Goal: Task Accomplishment & Management: Manage account settings

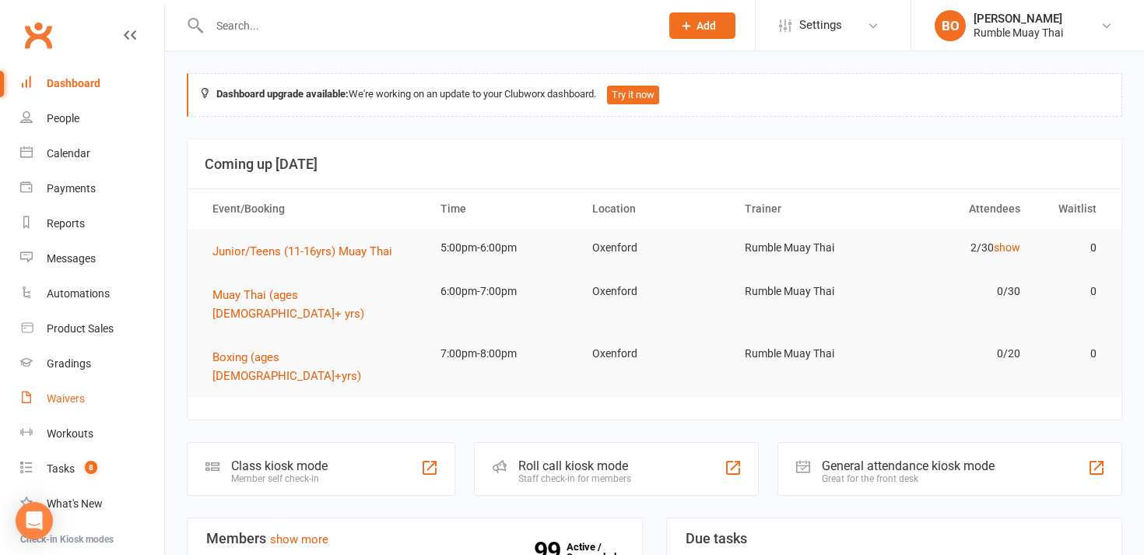
click at [61, 396] on div "Waivers" at bounding box center [66, 398] width 38 height 12
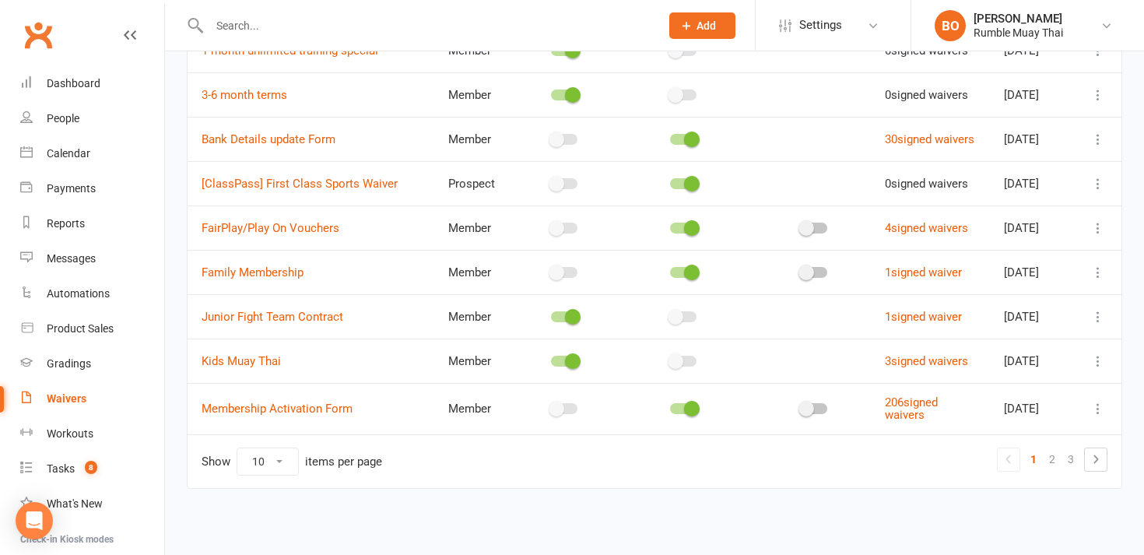
scroll to position [289, 0]
click at [1092, 461] on icon at bounding box center [1095, 459] width 19 height 19
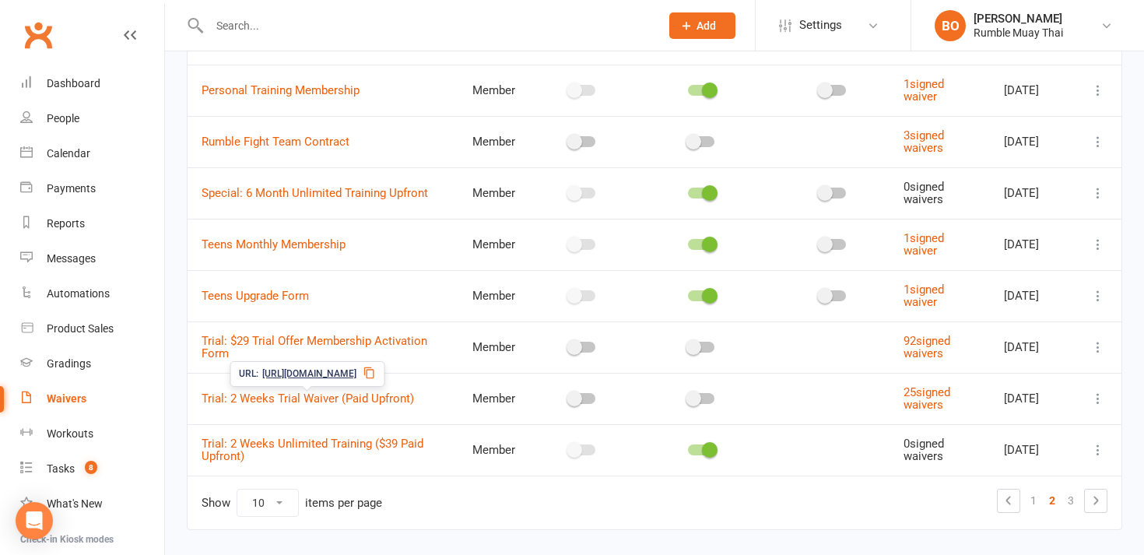
scroll to position [253, 0]
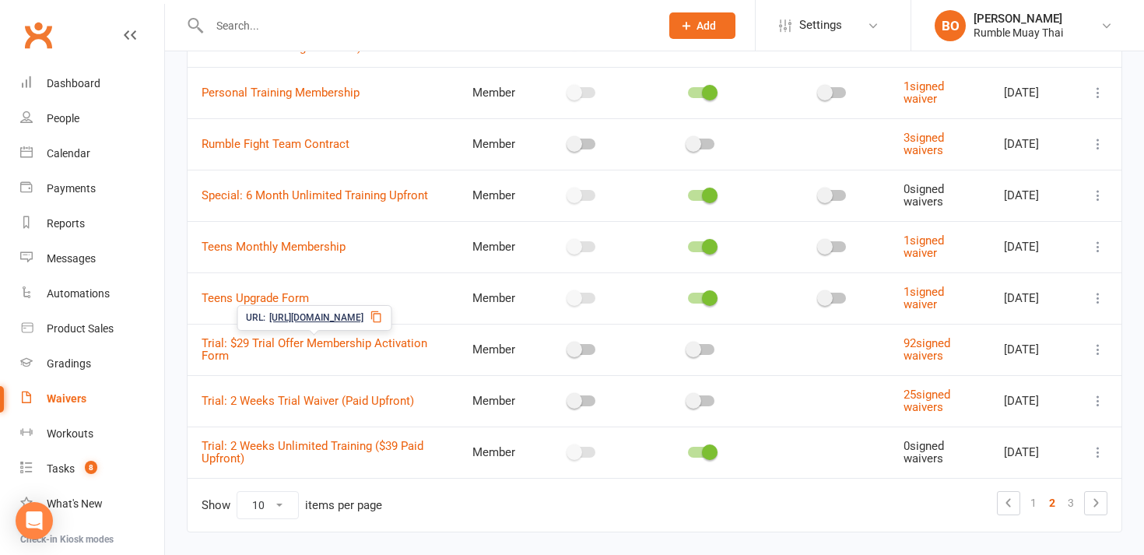
click at [319, 321] on span "[URL][DOMAIN_NAME]" at bounding box center [316, 317] width 94 height 15
click at [310, 318] on span "[URL][DOMAIN_NAME]" at bounding box center [316, 317] width 94 height 15
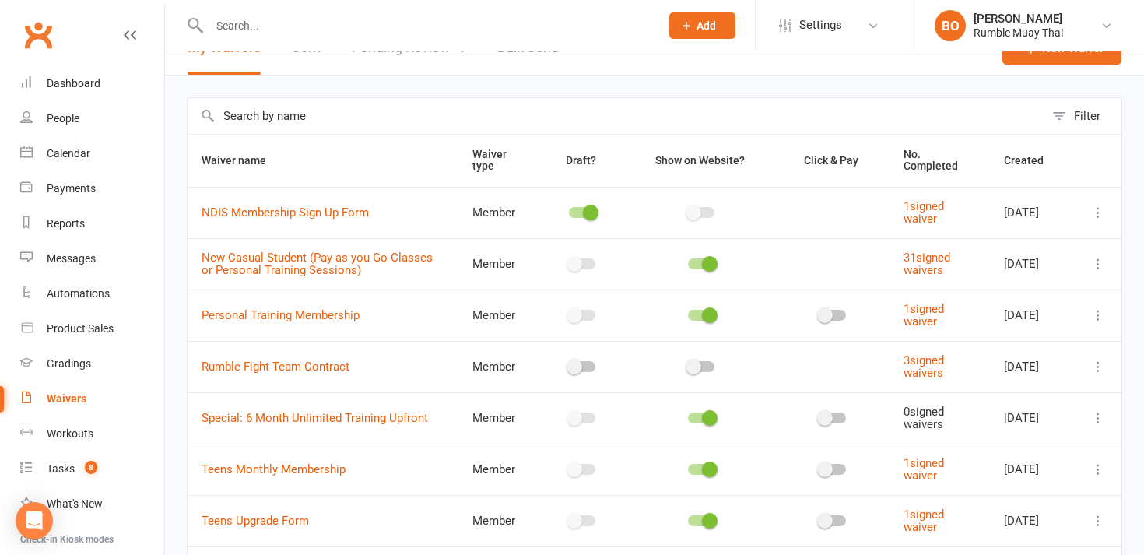
scroll to position [30, 0]
click at [867, 26] on icon at bounding box center [873, 25] width 12 height 12
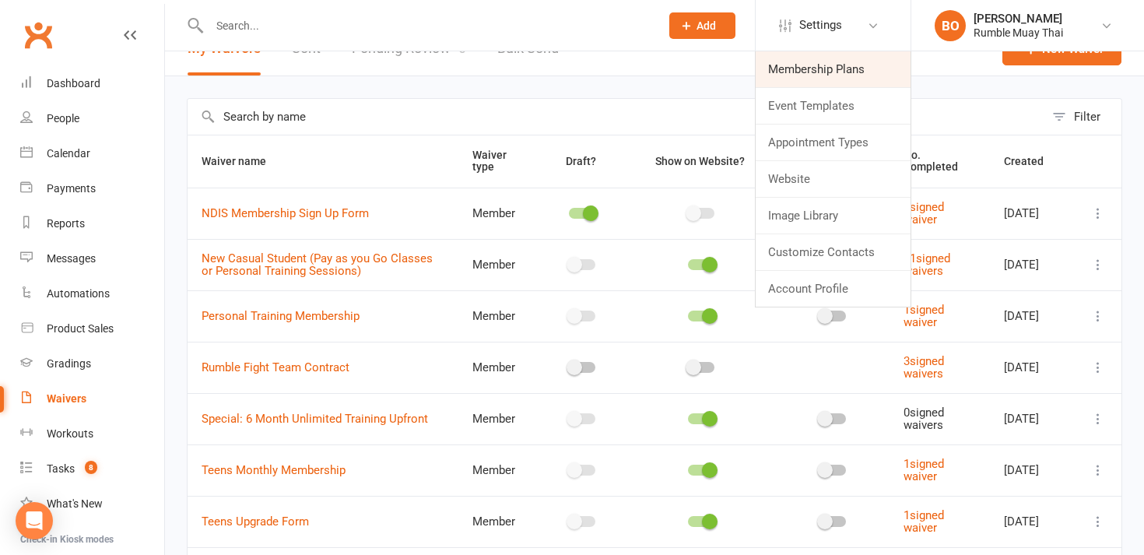
click at [837, 74] on link "Membership Plans" at bounding box center [832, 69] width 155 height 36
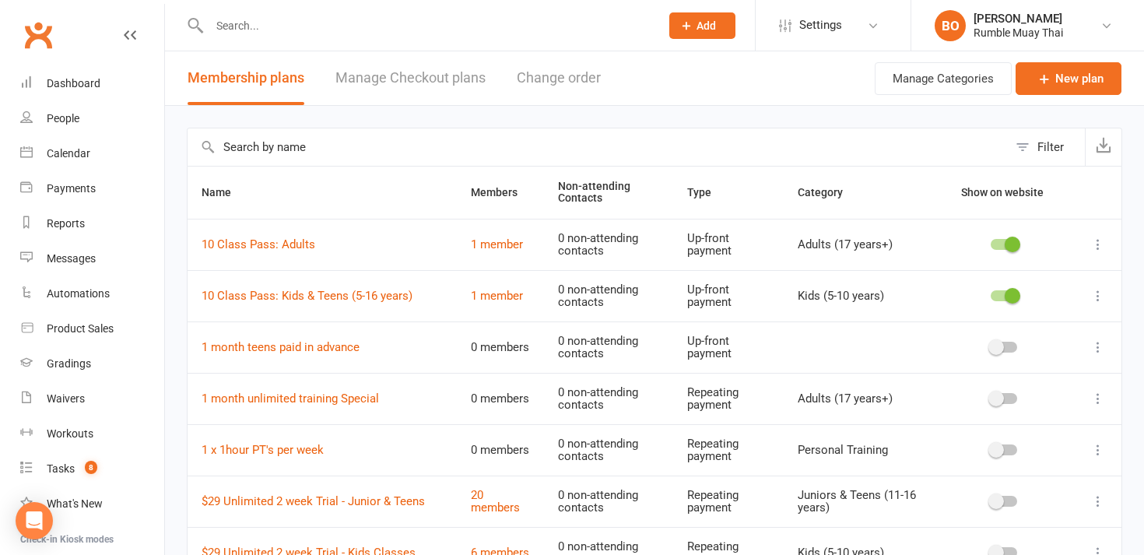
click at [302, 32] on input "text" at bounding box center [427, 26] width 444 height 22
type input "$"
type input "3"
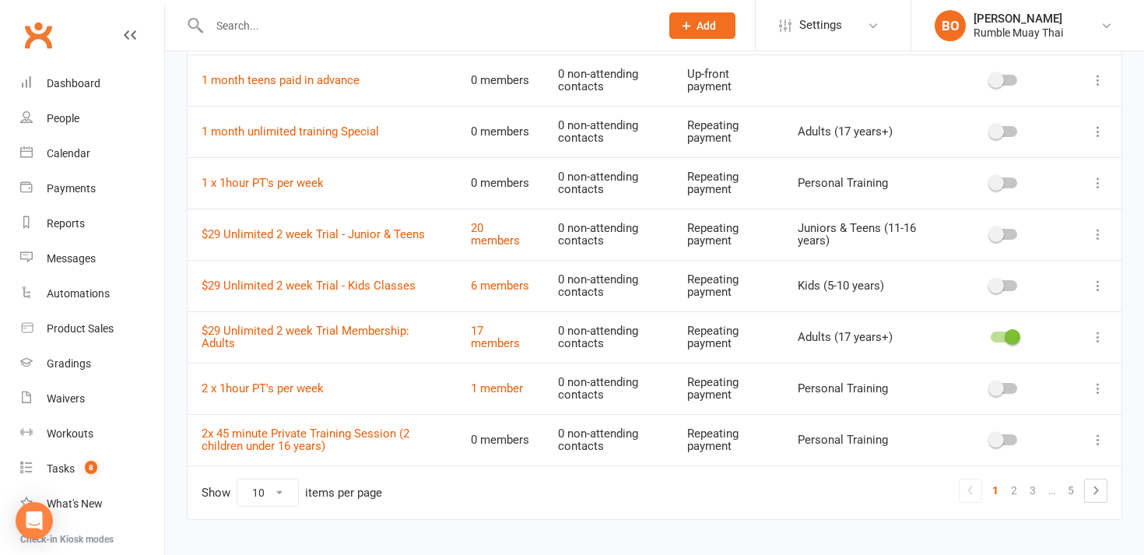
scroll to position [297, 0]
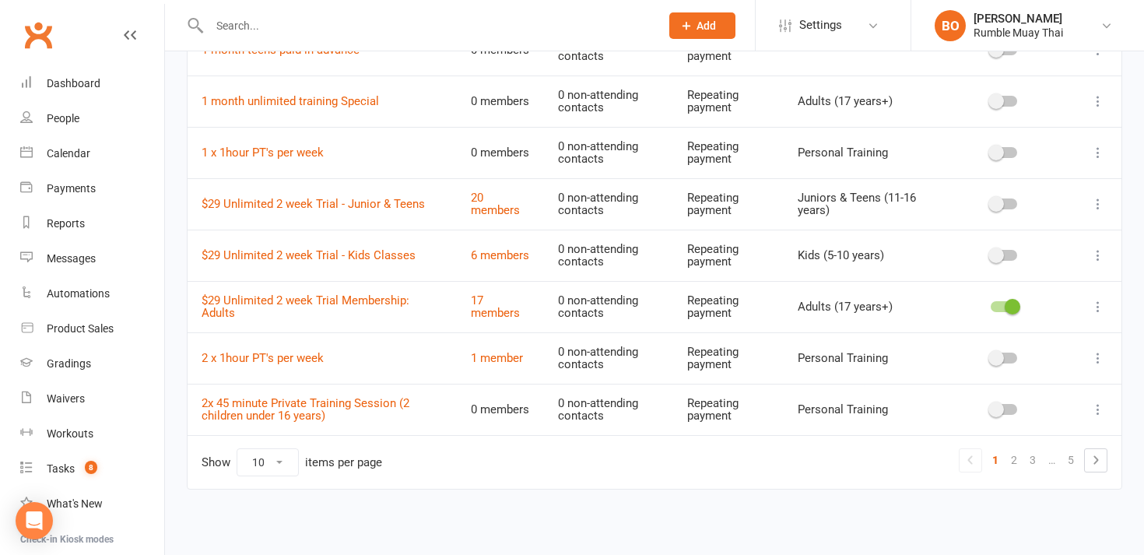
click at [280, 461] on select "10 25 50 100" at bounding box center [267, 462] width 61 height 26
select select "100"
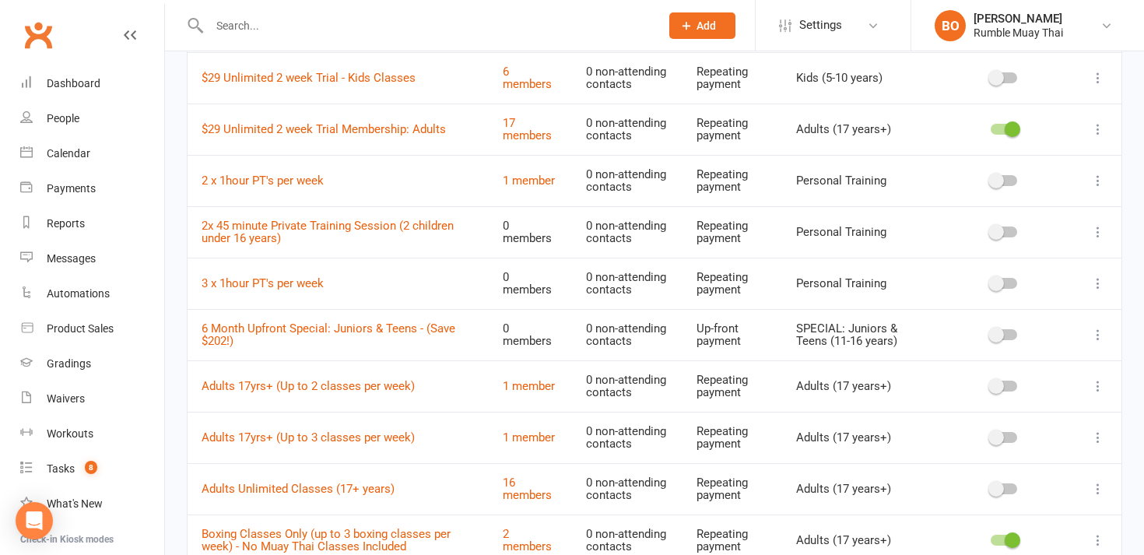
scroll to position [0, 0]
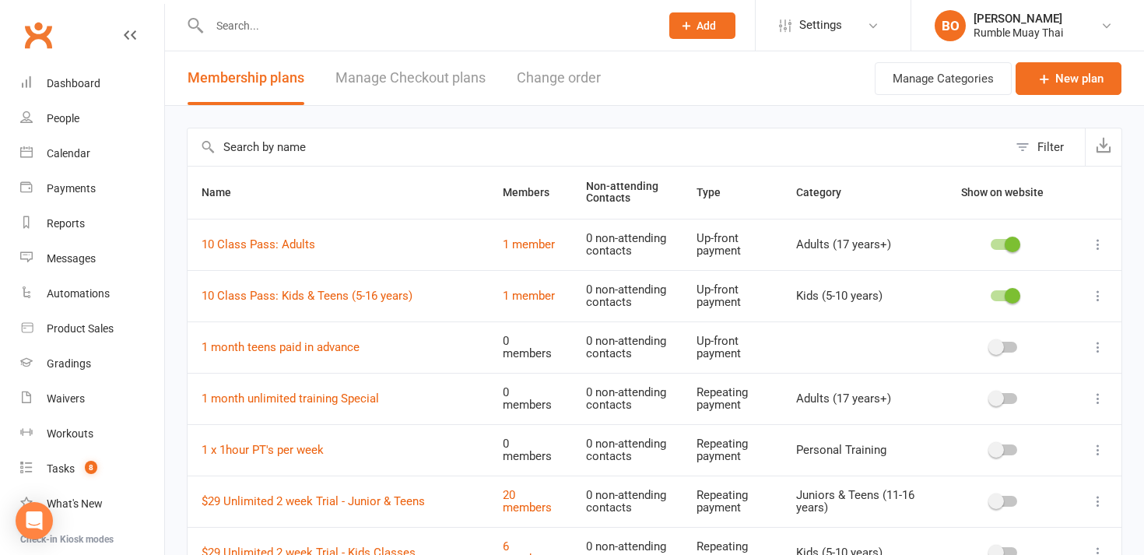
click at [316, 16] on input "text" at bounding box center [427, 26] width 444 height 22
type input "$"
type input "3"
click at [86, 119] on link "People" at bounding box center [92, 118] width 144 height 35
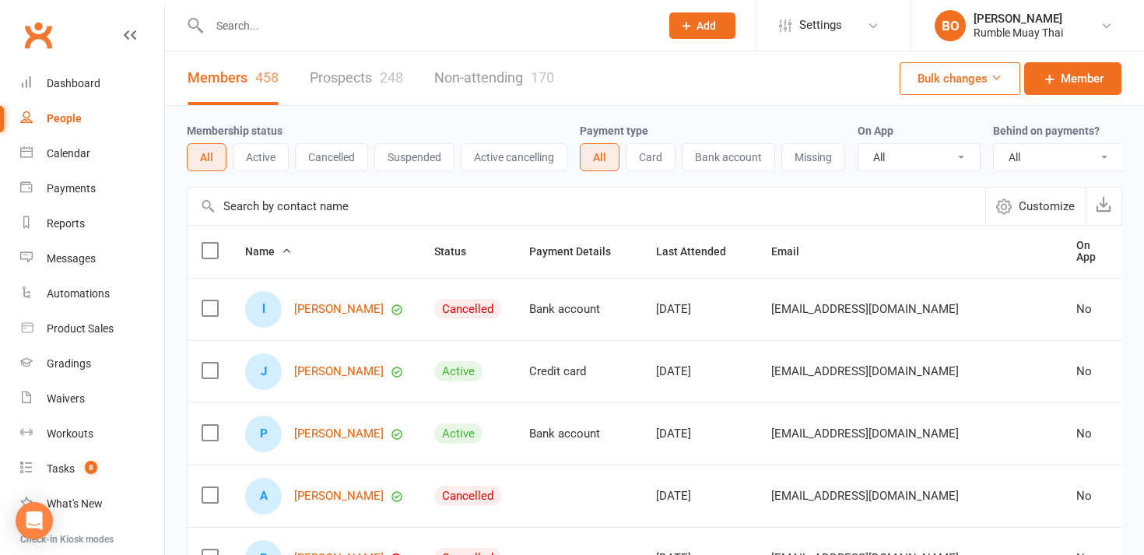
click at [405, 28] on input "text" at bounding box center [427, 26] width 444 height 22
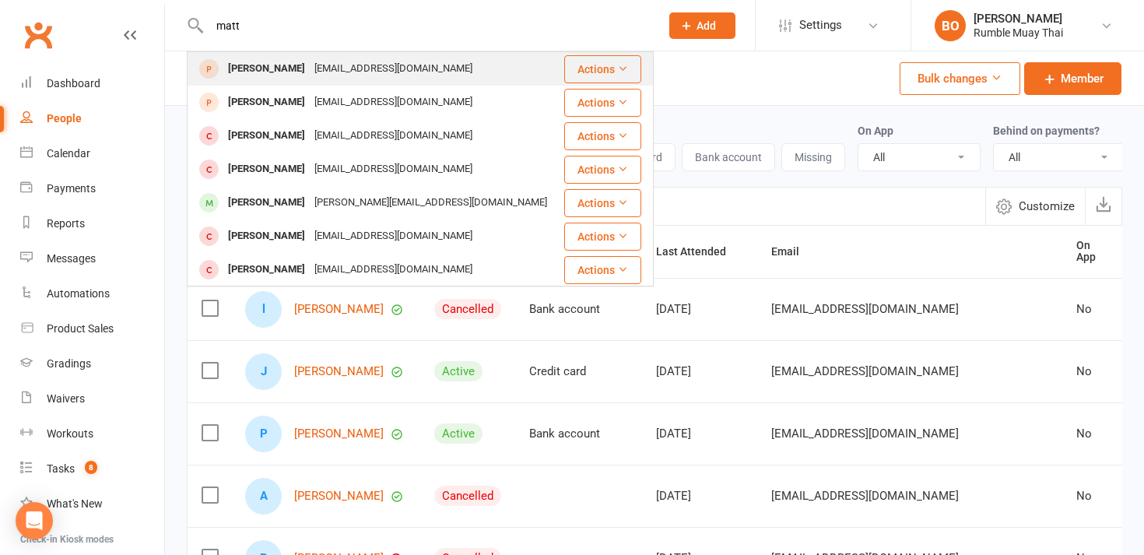
type input "matt"
click at [321, 65] on div "[EMAIL_ADDRESS][DOMAIN_NAME]" at bounding box center [393, 69] width 167 height 23
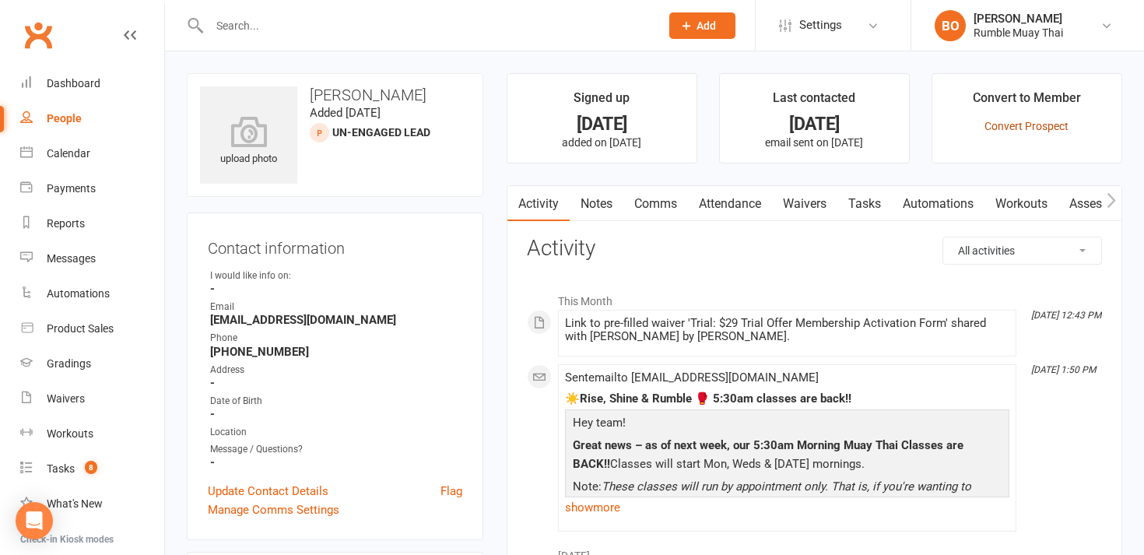
click at [1003, 125] on link "Convert Prospect" at bounding box center [1026, 126] width 84 height 12
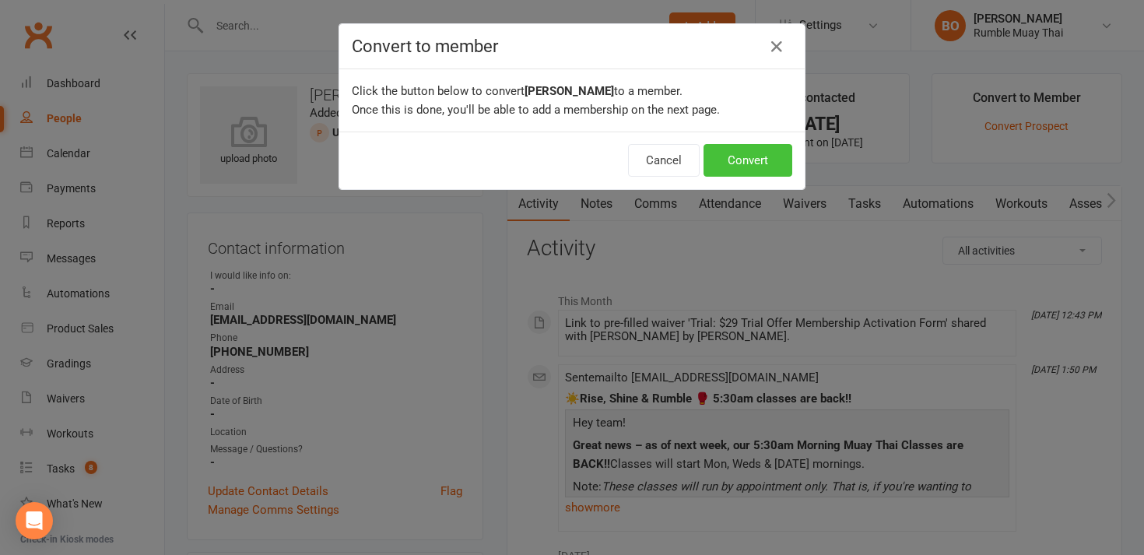
click at [785, 156] on button "Convert" at bounding box center [747, 160] width 89 height 33
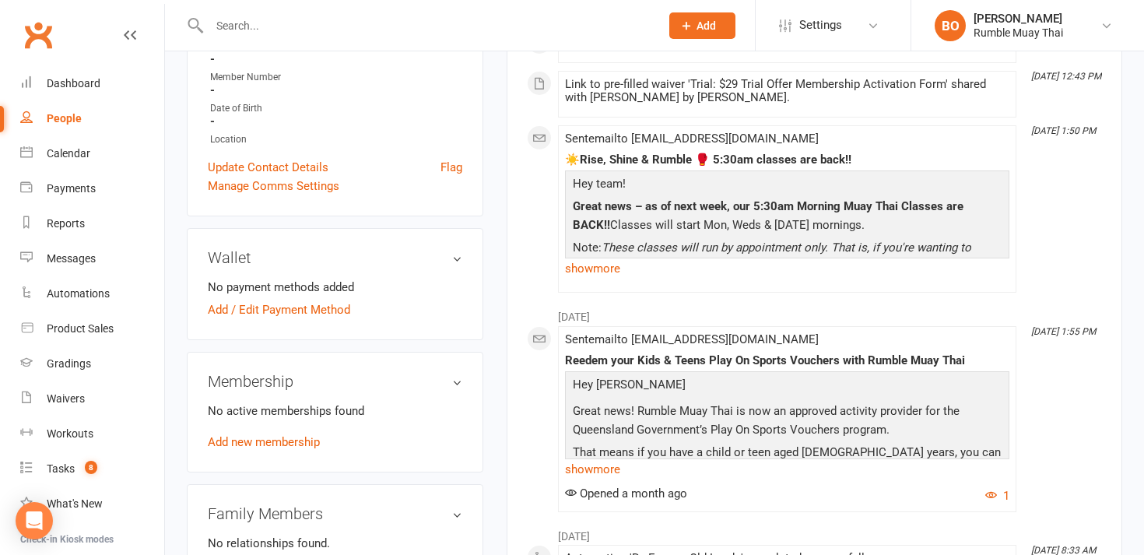
scroll to position [296, 0]
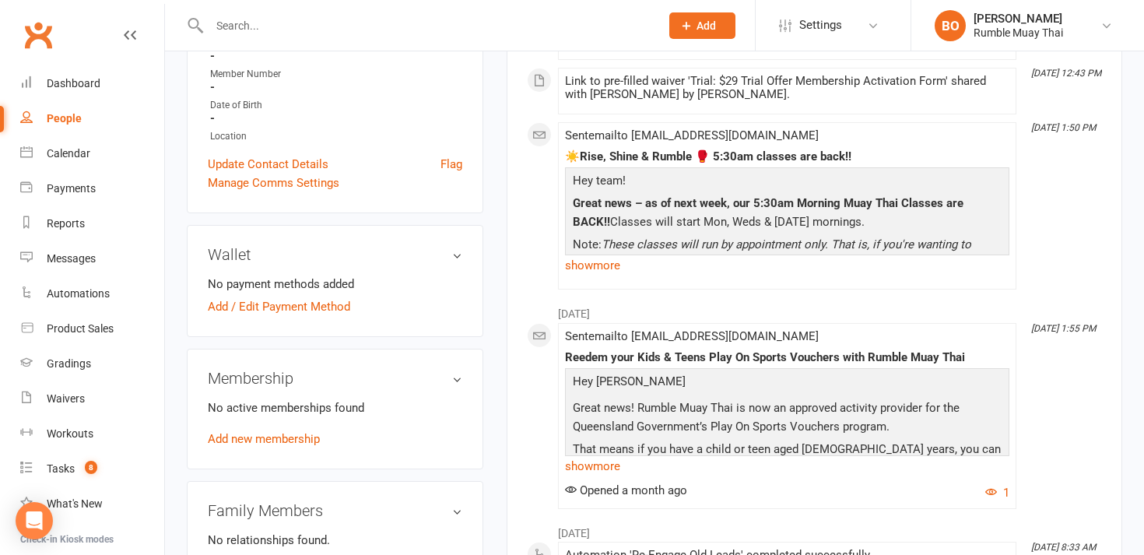
click at [459, 255] on h3 "Wallet" at bounding box center [335, 254] width 254 height 17
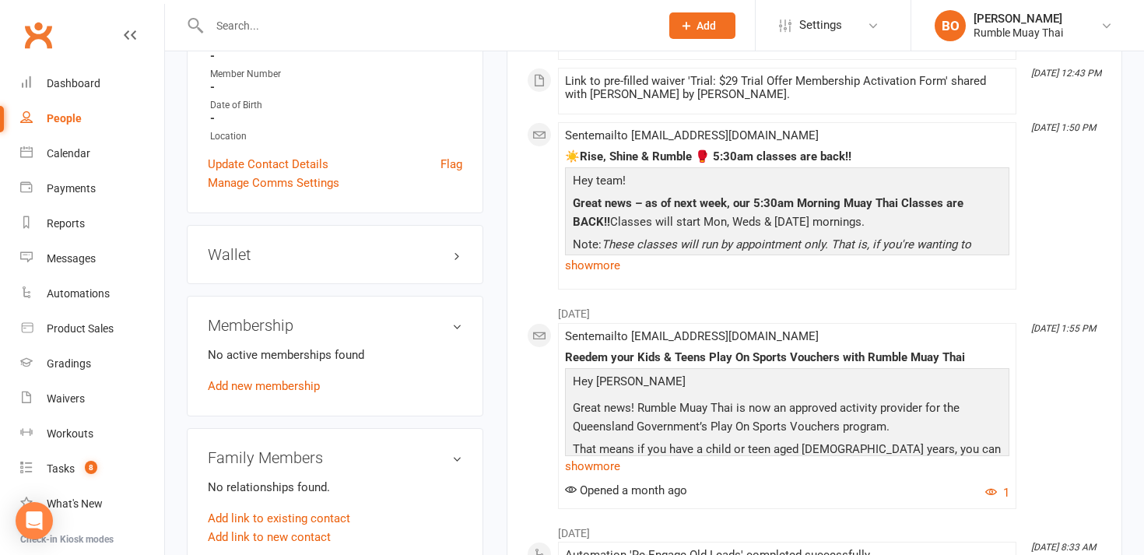
click at [459, 255] on h3 "Wallet" at bounding box center [335, 254] width 254 height 17
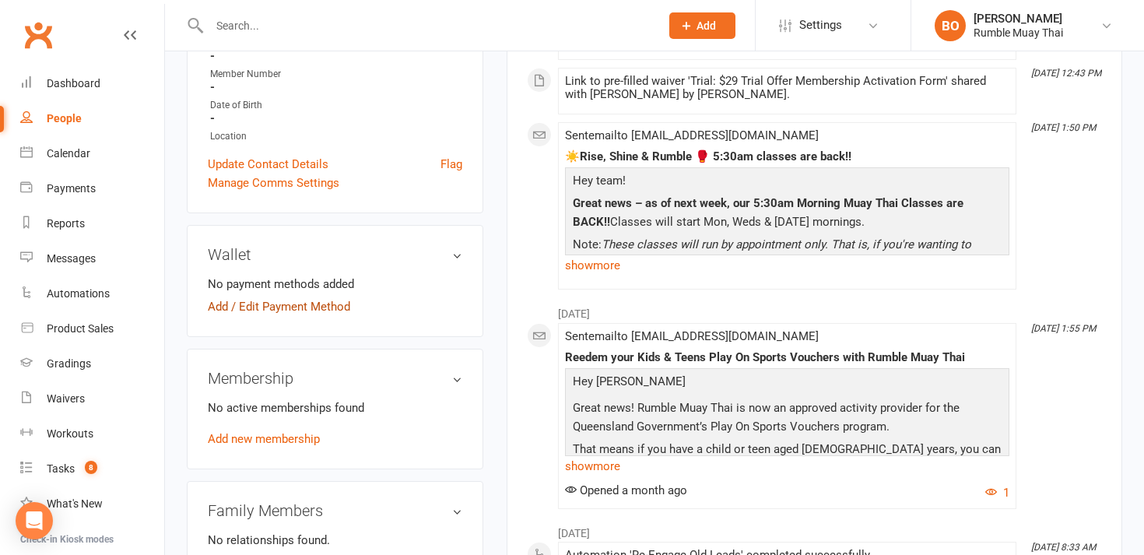
click at [343, 303] on link "Add / Edit Payment Method" at bounding box center [279, 306] width 142 height 19
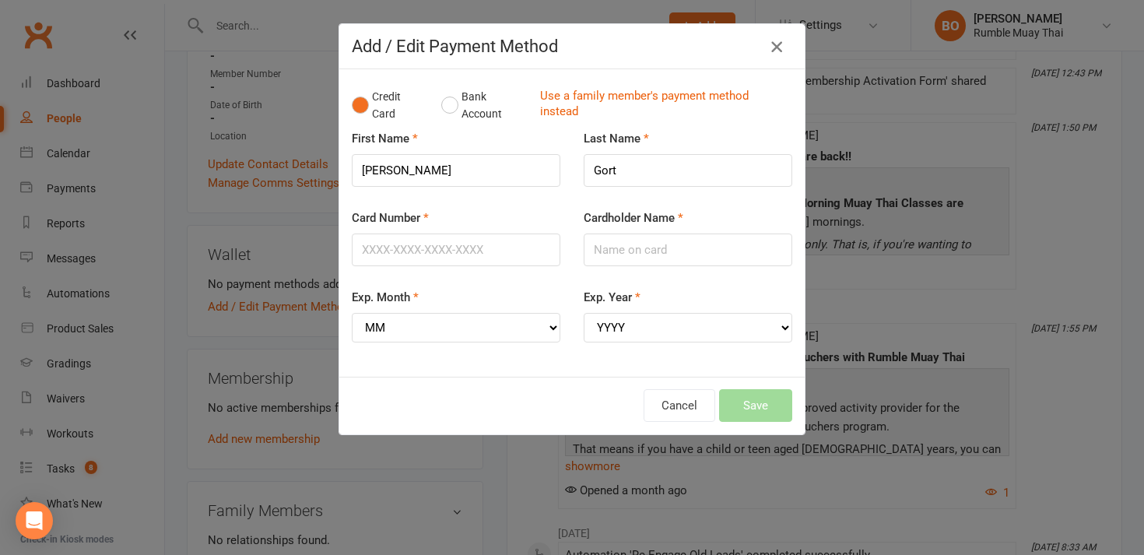
click at [780, 51] on icon "button" at bounding box center [776, 46] width 19 height 19
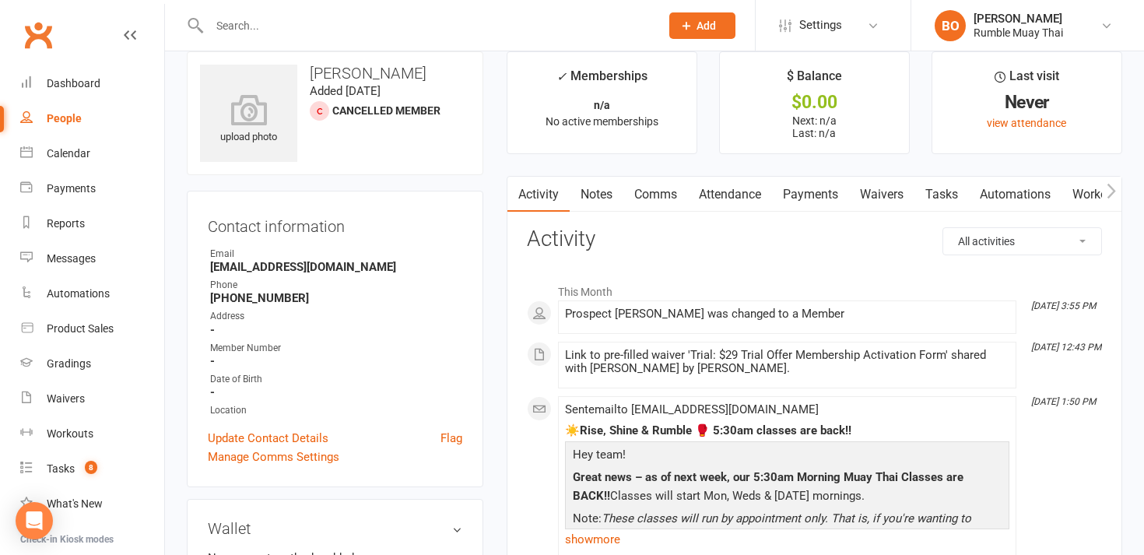
scroll to position [23, 0]
click at [877, 191] on link "Waivers" at bounding box center [881, 193] width 65 height 36
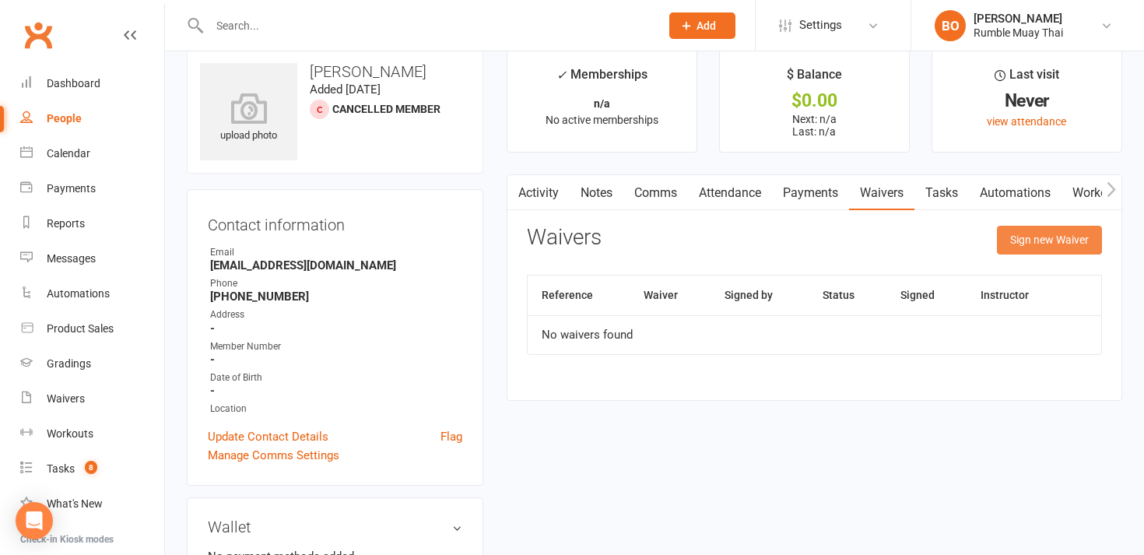
click at [1029, 242] on button "Sign new Waiver" at bounding box center [1049, 240] width 105 height 28
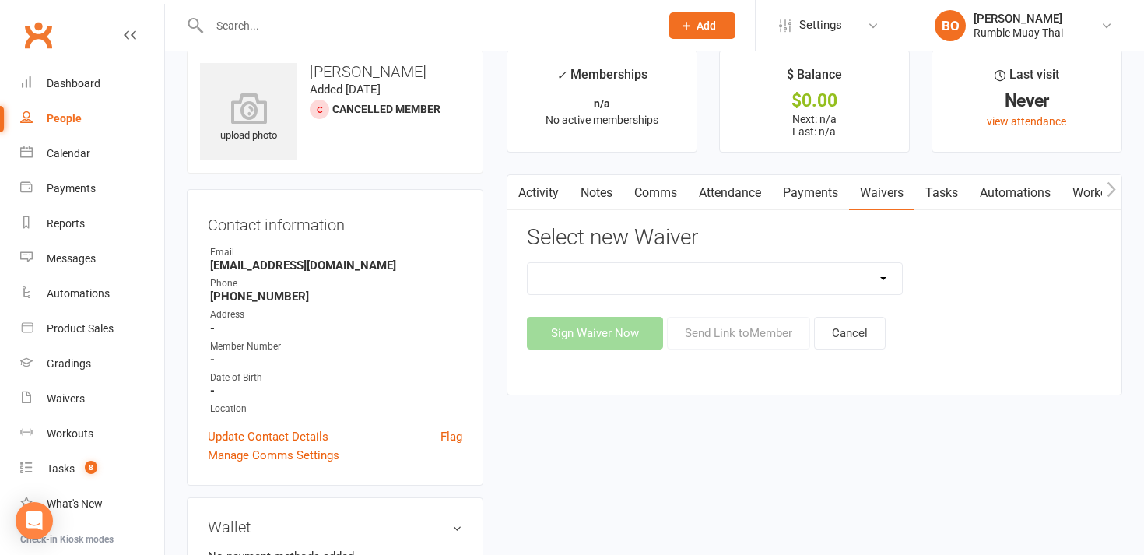
click at [878, 282] on select "12 MONTH UPFRONT MEMBERSHIP SPECIAL Bank Details update Form [ClassPass] First …" at bounding box center [715, 278] width 374 height 31
select select "14802"
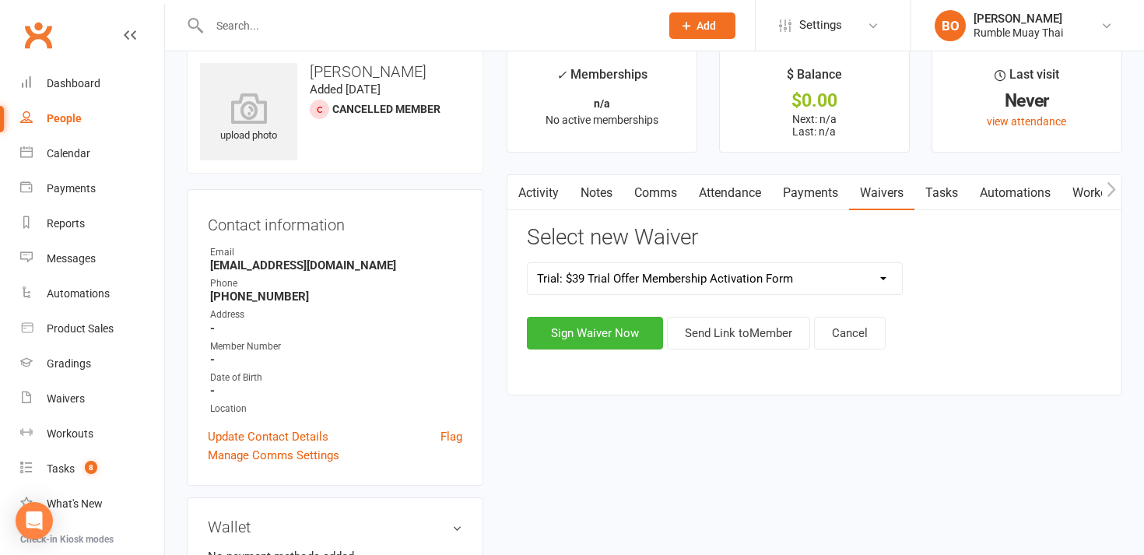
click at [67, 117] on div "People" at bounding box center [64, 118] width 35 height 12
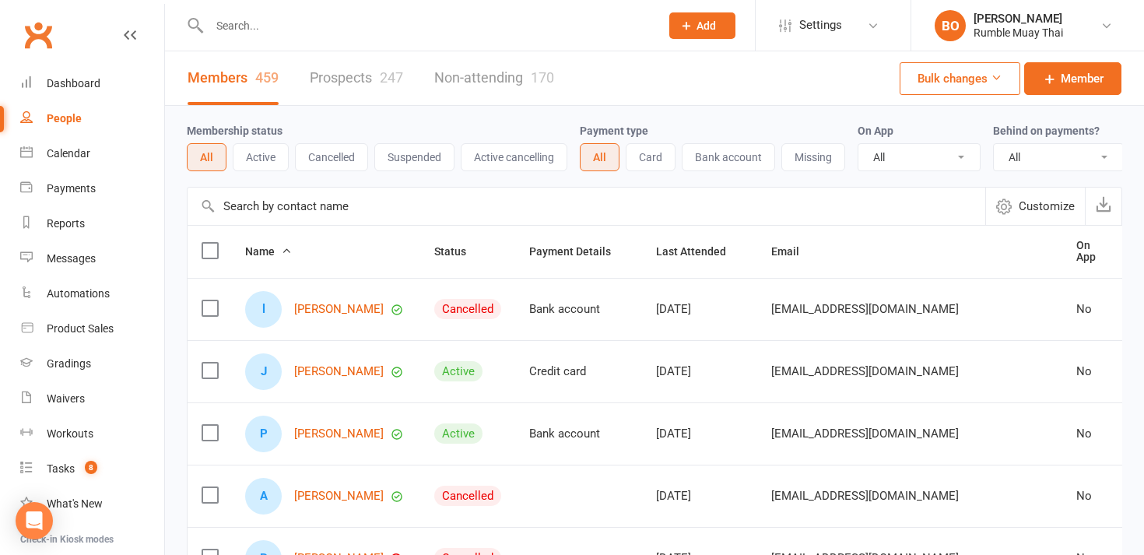
click at [700, 29] on span "Add" at bounding box center [705, 25] width 19 height 12
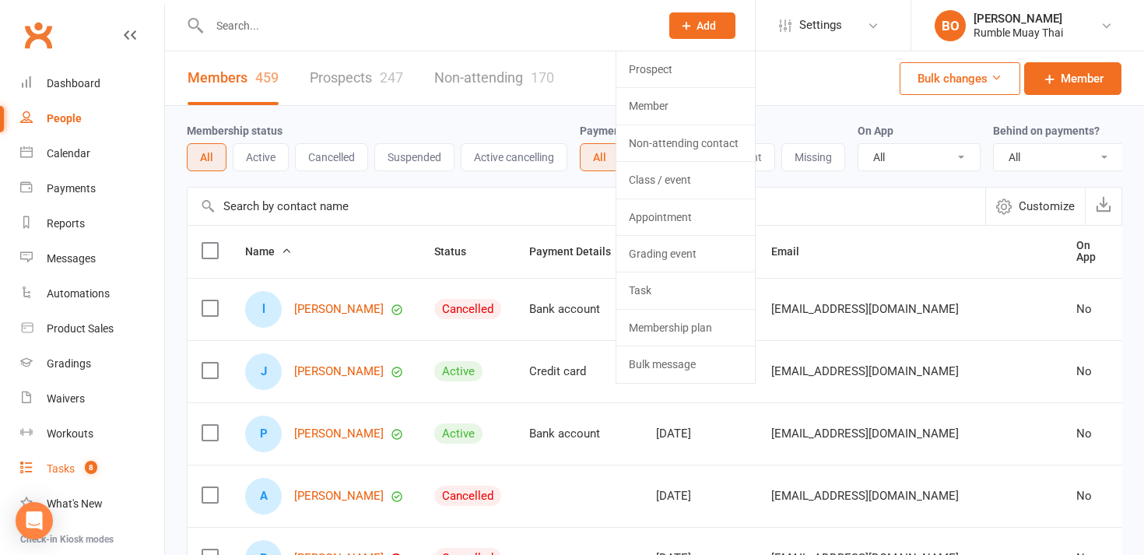
click at [62, 472] on div "Tasks" at bounding box center [61, 468] width 28 height 12
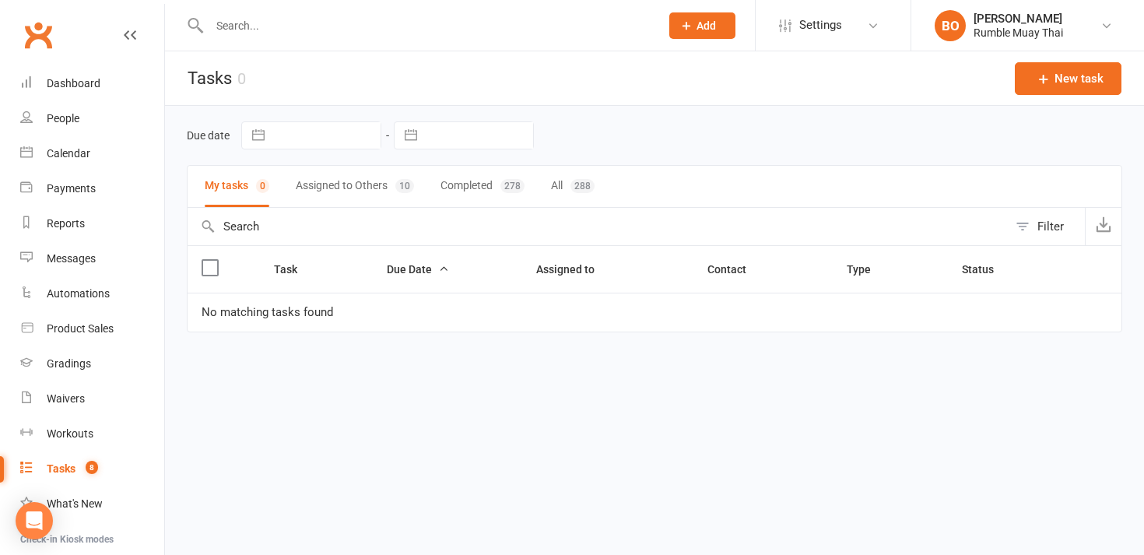
click at [96, 472] on count-badge "8" at bounding box center [88, 468] width 20 height 12
